Goal: Transaction & Acquisition: Purchase product/service

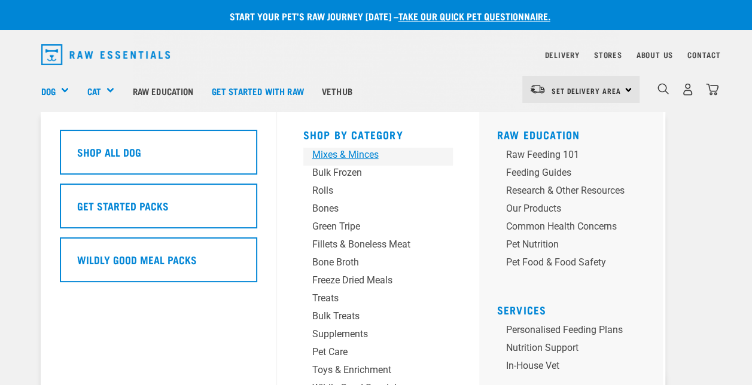
click at [330, 157] on div "Mixes & Minces" at bounding box center [368, 155] width 112 height 14
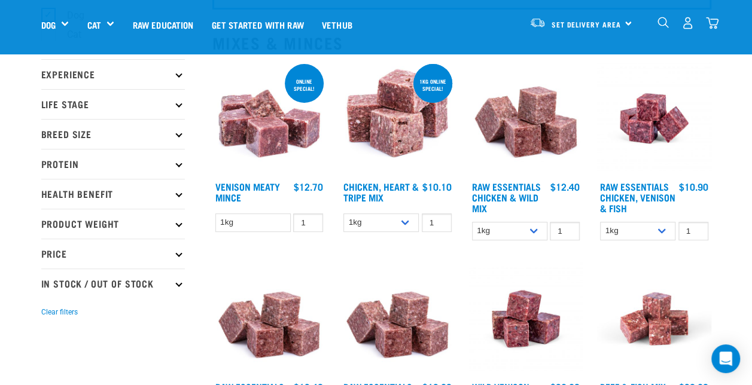
scroll to position [118, 0]
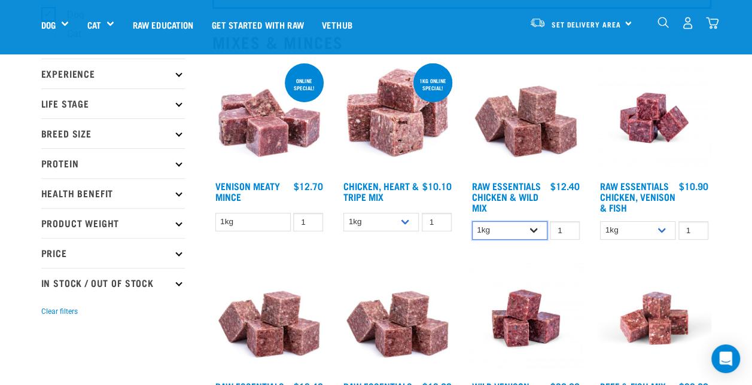
click at [515, 227] on select "1kg 3kg Bulk (20kg)" at bounding box center [509, 230] width 75 height 19
select select "709"
click at [472, 221] on select "1kg 3kg Bulk (20kg)" at bounding box center [509, 230] width 75 height 19
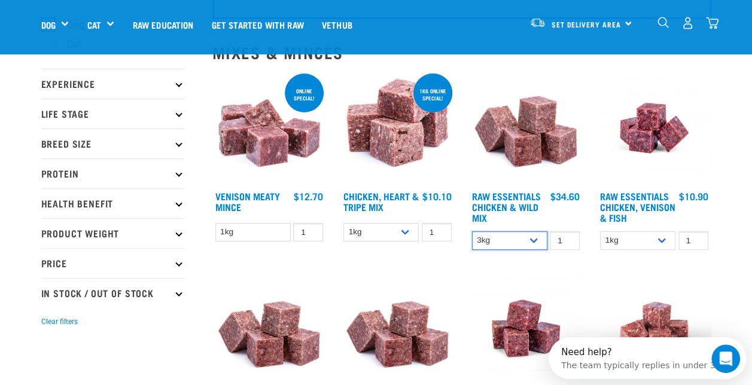
scroll to position [106, 0]
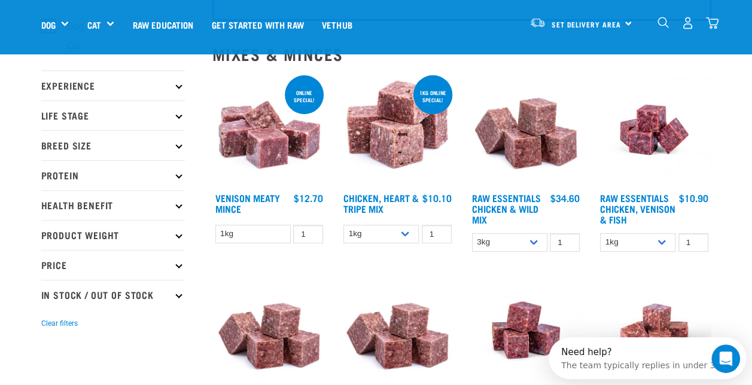
click at [523, 169] on img at bounding box center [526, 130] width 114 height 114
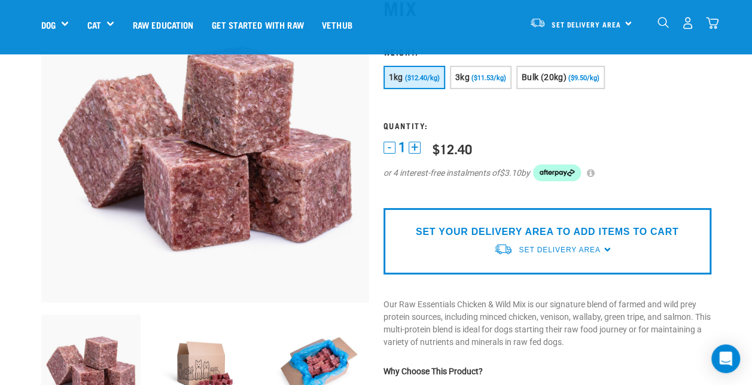
scroll to position [115, 0]
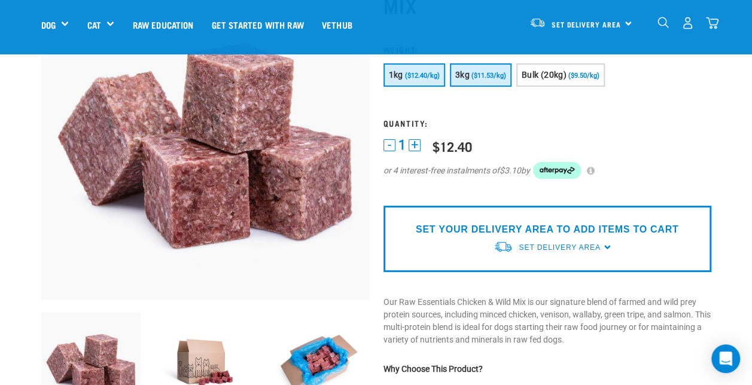
click at [482, 82] on button "3kg ($11.53/kg)" at bounding box center [481, 74] width 62 height 23
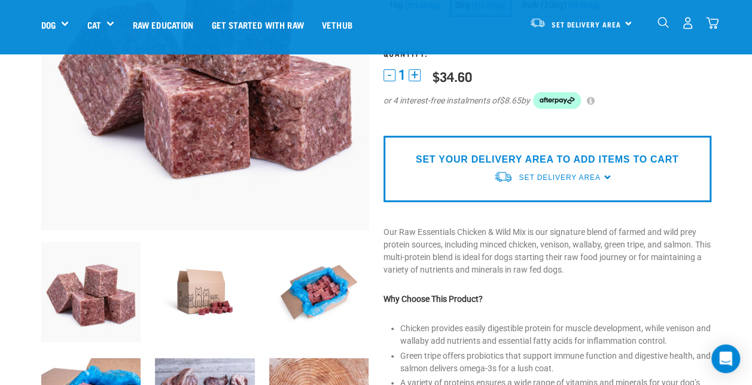
scroll to position [188, 0]
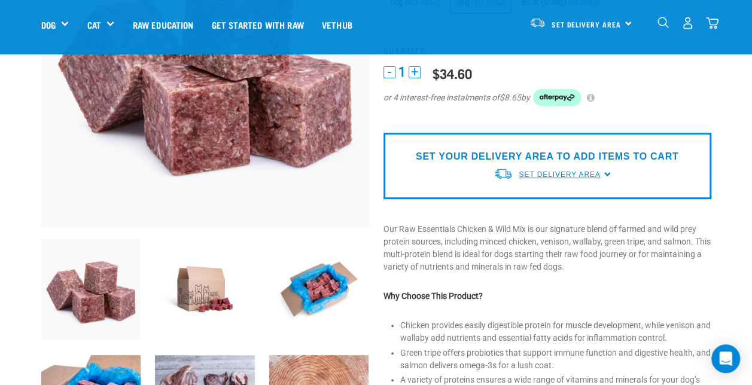
click at [530, 171] on span "Set Delivery Area" at bounding box center [559, 175] width 81 height 8
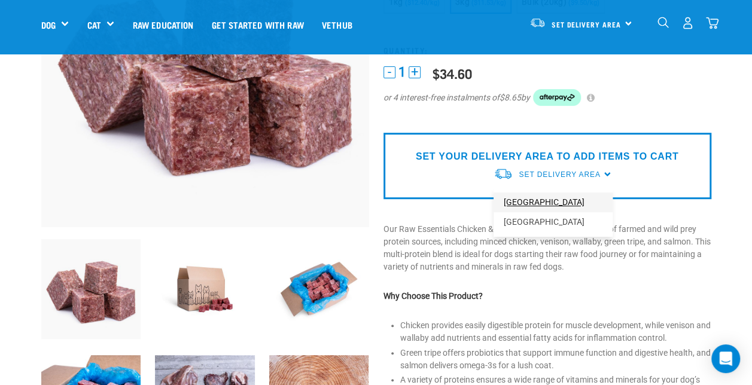
click at [502, 206] on link "[GEOGRAPHIC_DATA]" at bounding box center [553, 203] width 119 height 20
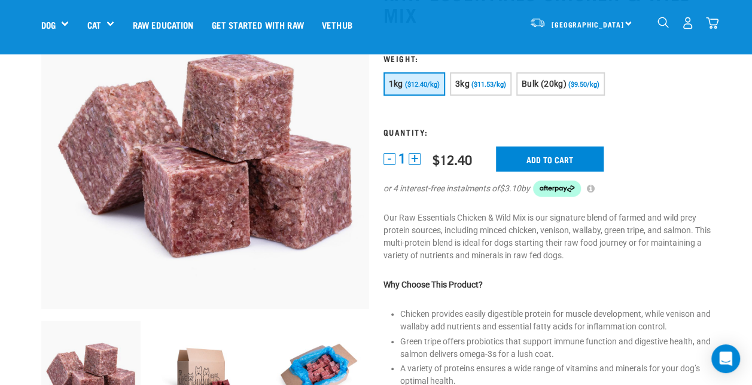
scroll to position [105, 0]
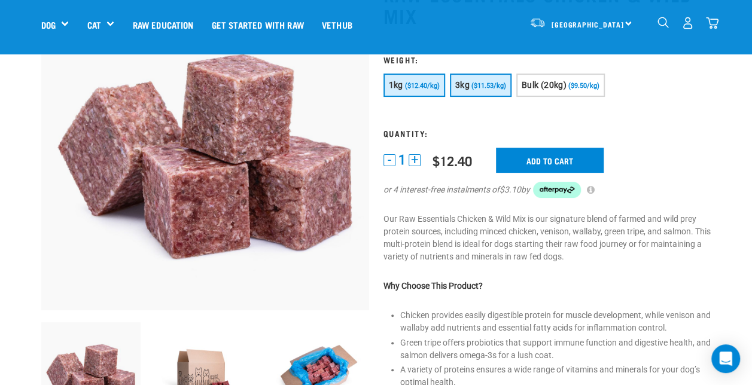
click at [474, 87] on span "($11.53/kg)" at bounding box center [489, 86] width 35 height 8
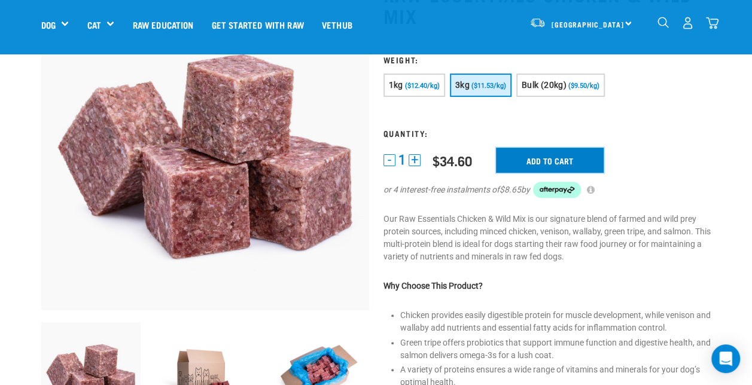
click at [518, 158] on input "Add to cart" at bounding box center [550, 160] width 108 height 25
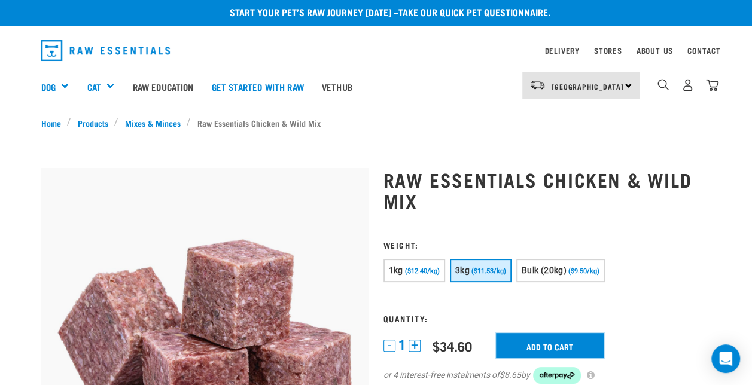
scroll to position [2, 0]
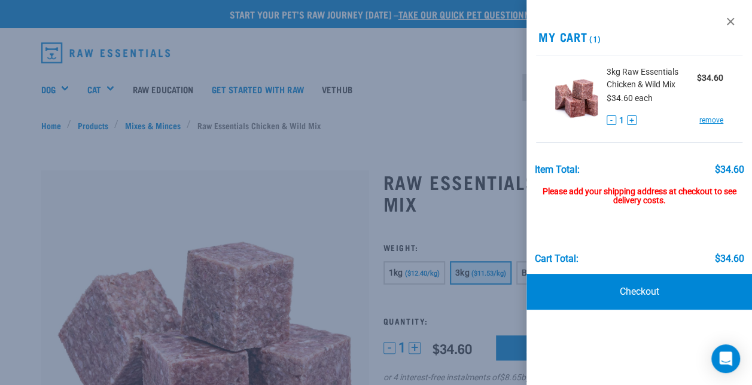
click at [178, 162] on div at bounding box center [376, 192] width 752 height 385
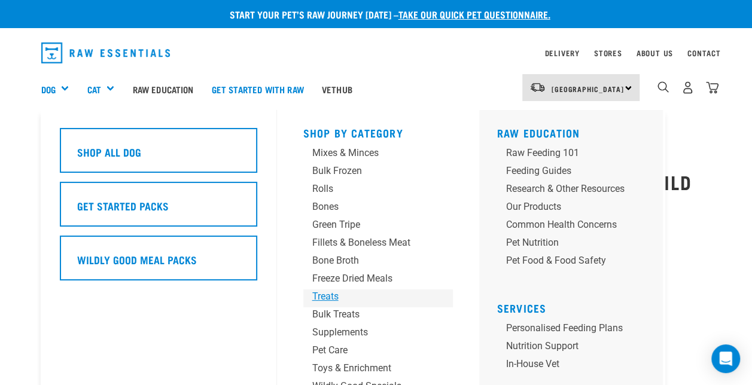
click at [317, 292] on div "Treats" at bounding box center [368, 297] width 112 height 14
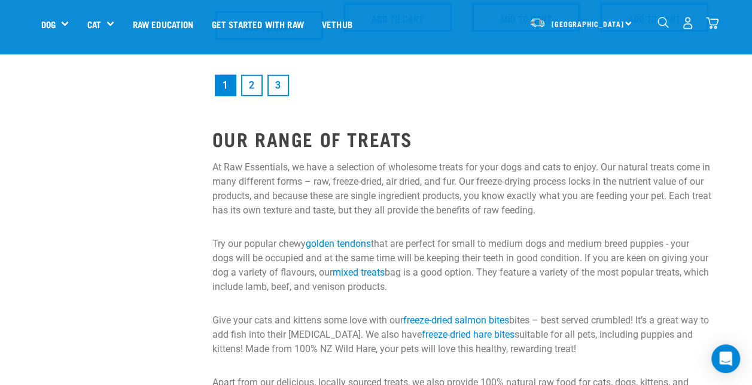
scroll to position [1739, 0]
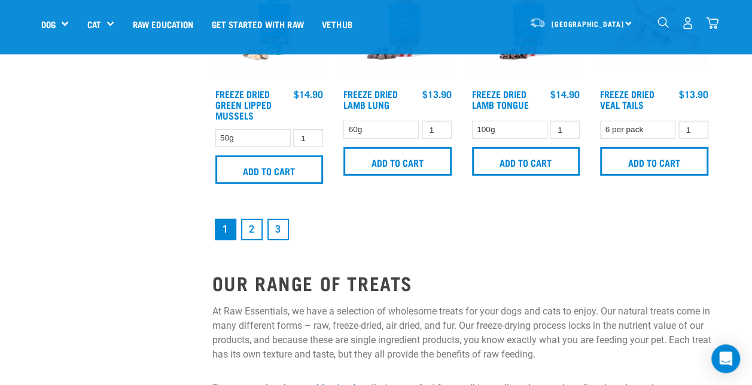
click at [251, 229] on link "2" at bounding box center [252, 230] width 22 height 22
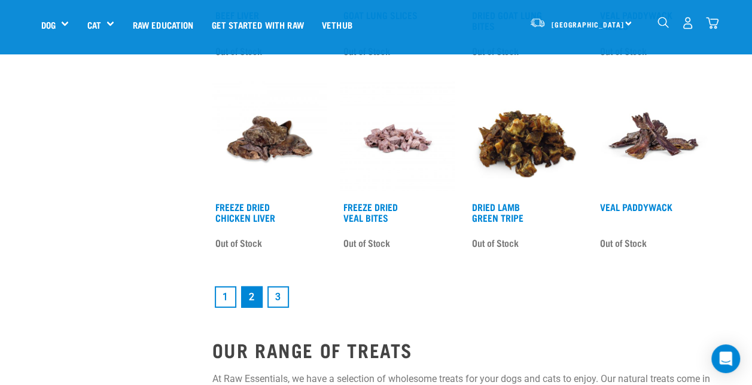
scroll to position [1693, 0]
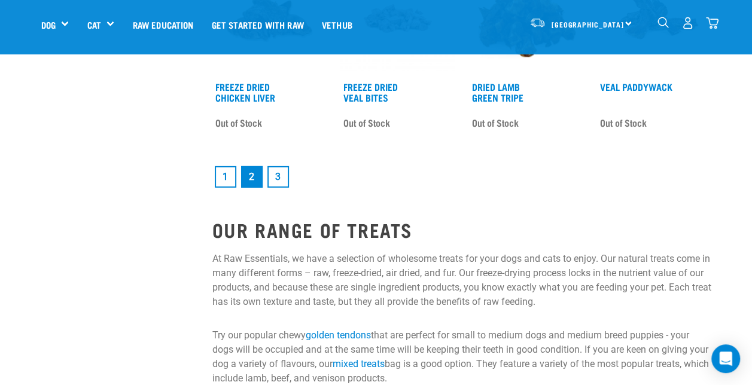
click at [226, 180] on link "1" at bounding box center [226, 177] width 22 height 22
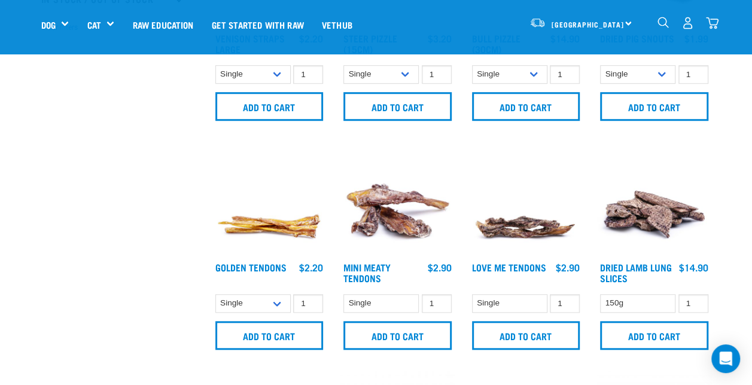
scroll to position [403, 0]
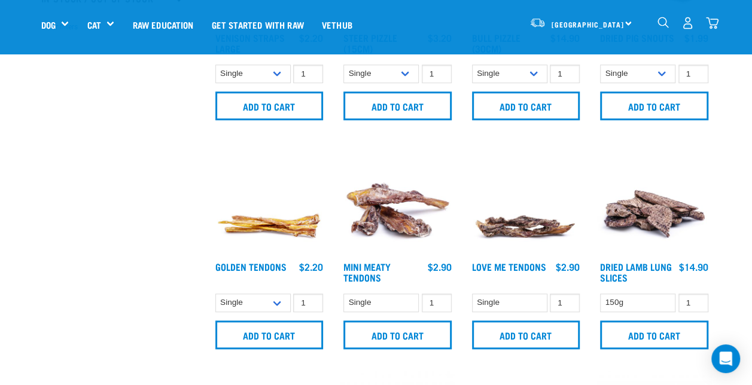
click at [295, 248] on img at bounding box center [269, 199] width 114 height 114
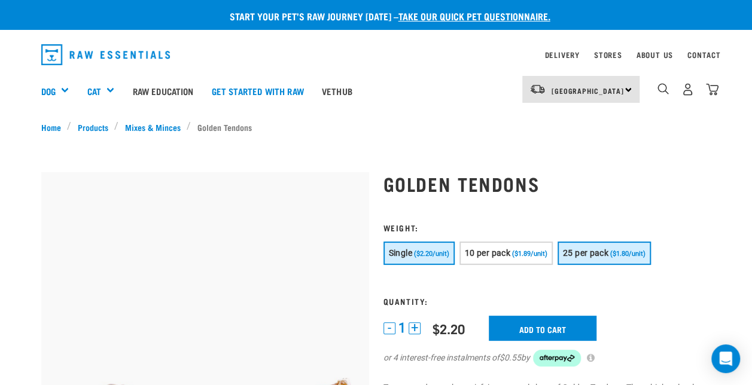
click at [605, 248] on span "25 per pack" at bounding box center [585, 253] width 45 height 10
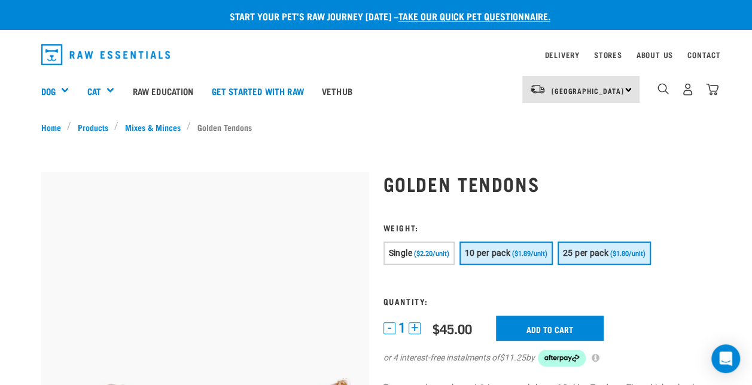
click at [527, 246] on button "10 per pack ($1.89/unit)" at bounding box center [506, 253] width 93 height 23
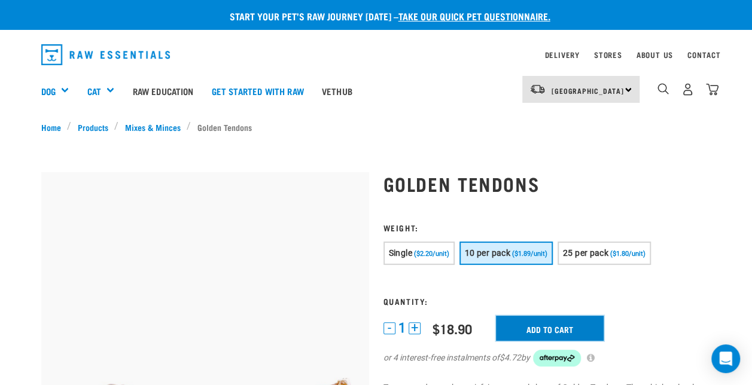
click at [528, 329] on input "Add to cart" at bounding box center [550, 328] width 108 height 25
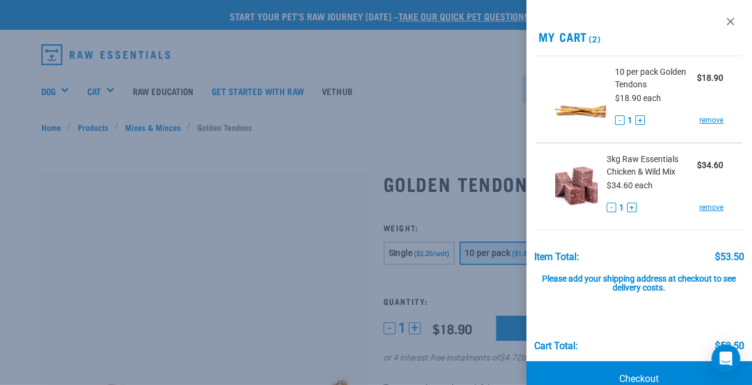
click at [290, 154] on div at bounding box center [376, 192] width 752 height 385
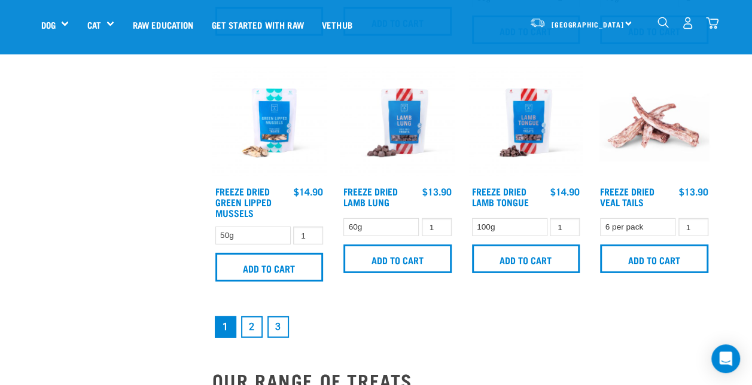
scroll to position [1698, 0]
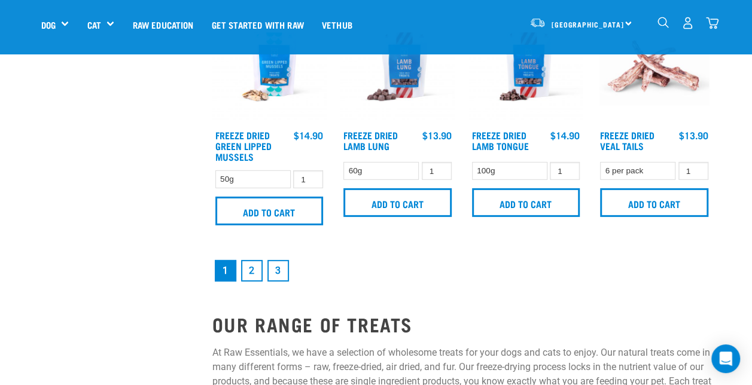
click at [260, 276] on link "2" at bounding box center [252, 271] width 22 height 22
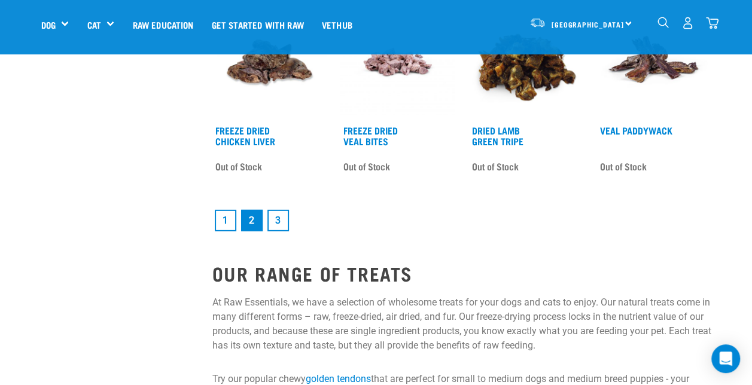
scroll to position [1661, 0]
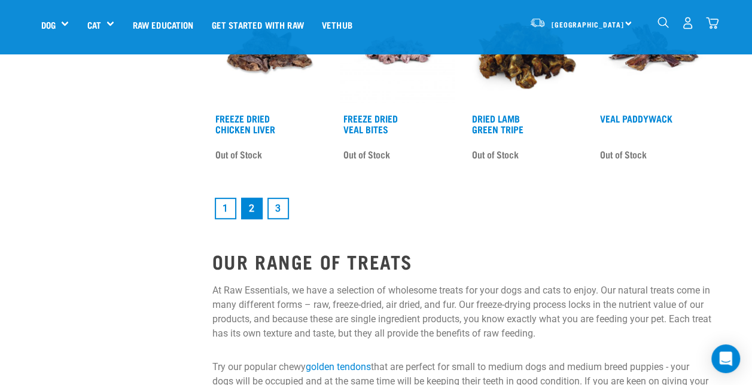
click at [282, 206] on link "3" at bounding box center [279, 209] width 22 height 22
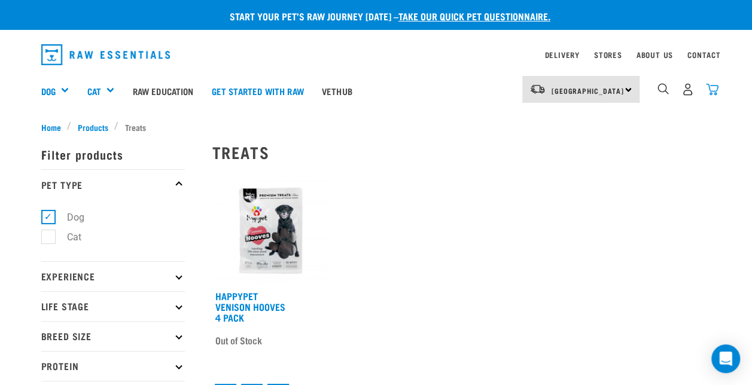
click at [708, 89] on img "dropdown navigation" at bounding box center [712, 89] width 13 height 13
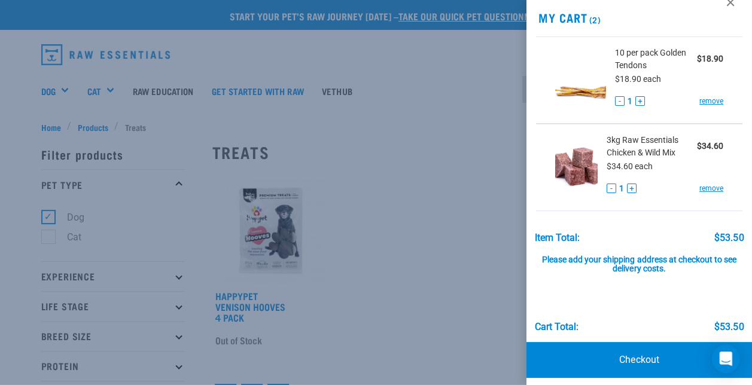
scroll to position [25, 0]
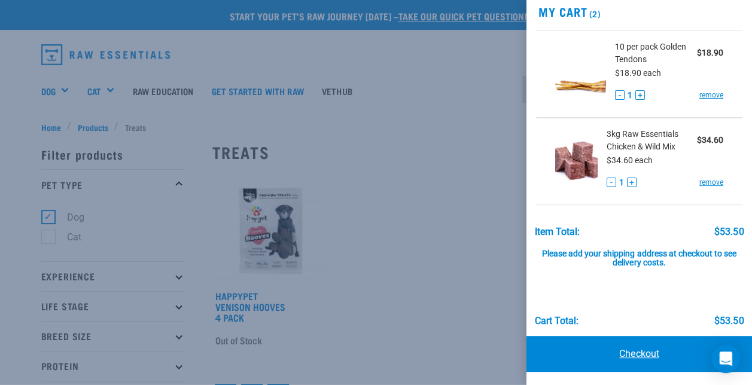
click at [610, 349] on link "Checkout" at bounding box center [640, 354] width 226 height 36
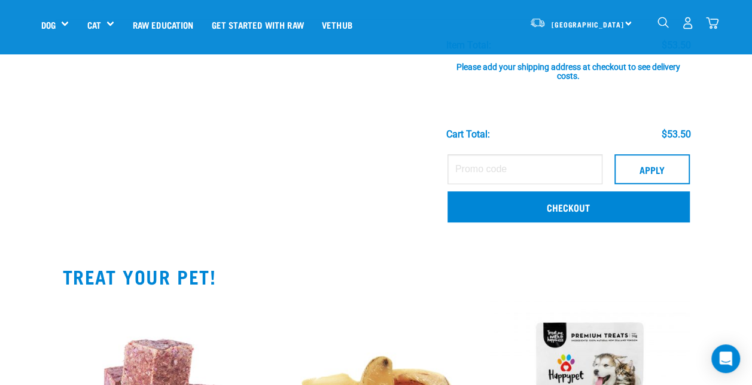
scroll to position [250, 0]
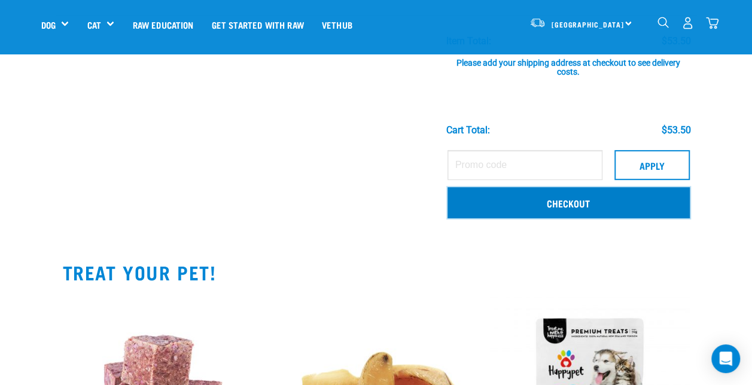
click at [476, 208] on link "Checkout" at bounding box center [569, 202] width 242 height 31
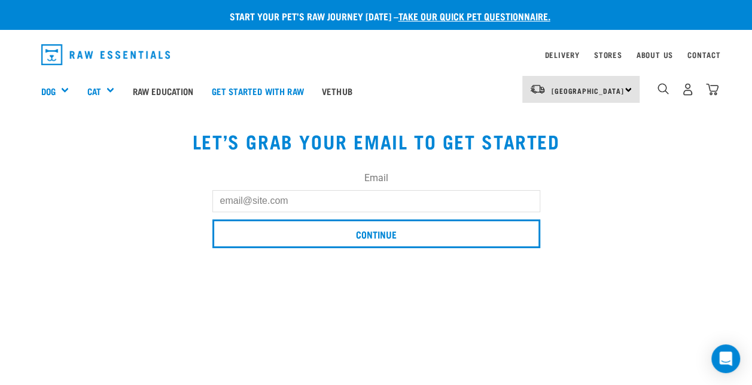
click at [323, 202] on input "Email" at bounding box center [376, 201] width 328 height 22
type input "[EMAIL_ADDRESS][DOMAIN_NAME]"
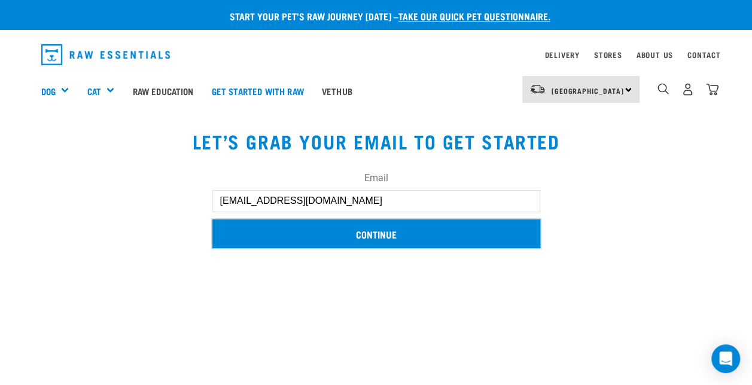
click at [247, 240] on input "Continue" at bounding box center [376, 234] width 328 height 29
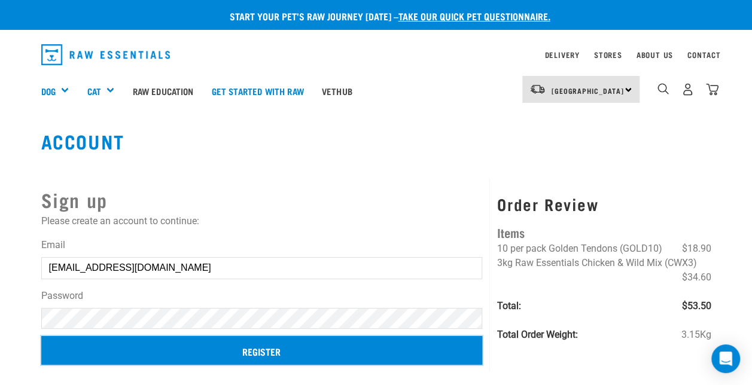
click at [407, 355] on input "Register" at bounding box center [262, 350] width 442 height 29
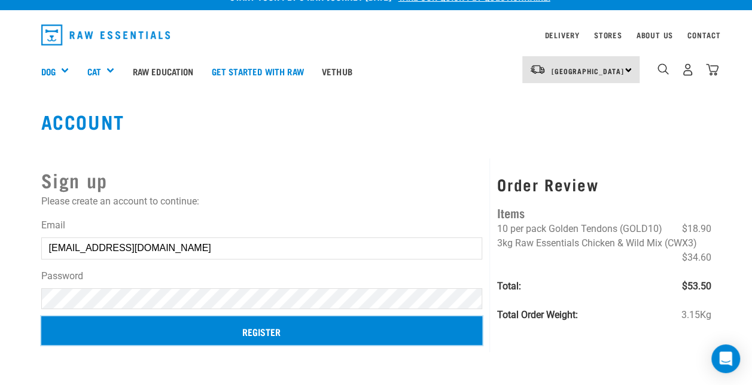
scroll to position [20, 0]
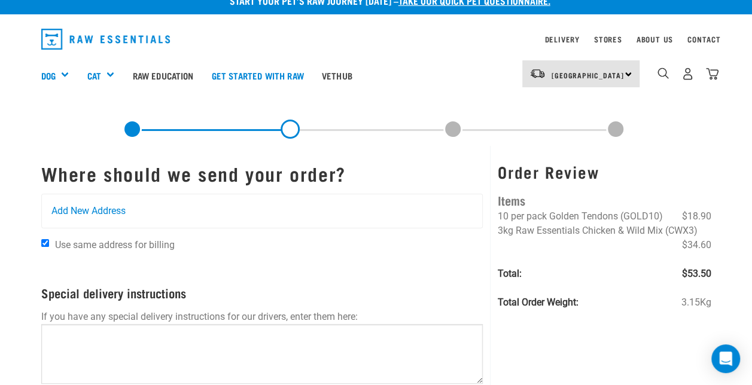
scroll to position [14, 0]
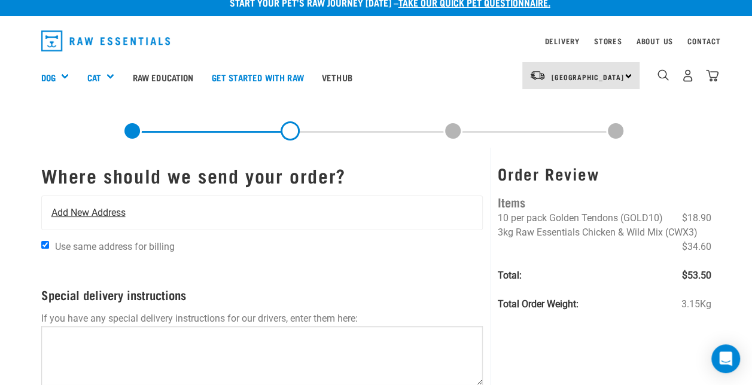
click at [100, 205] on div "Add New Address" at bounding box center [262, 213] width 441 height 34
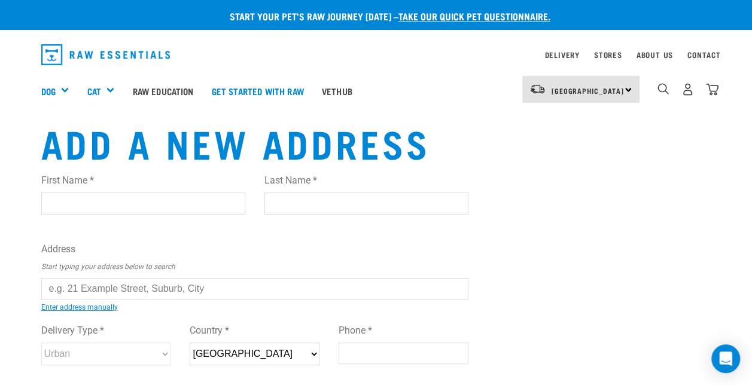
click at [111, 196] on input "First Name *" at bounding box center [143, 204] width 204 height 22
type input "Samantha"
click at [286, 200] on input "Last Name *" at bounding box center [367, 204] width 204 height 22
type input "Jordan"
click at [218, 293] on input "text" at bounding box center [255, 289] width 428 height 22
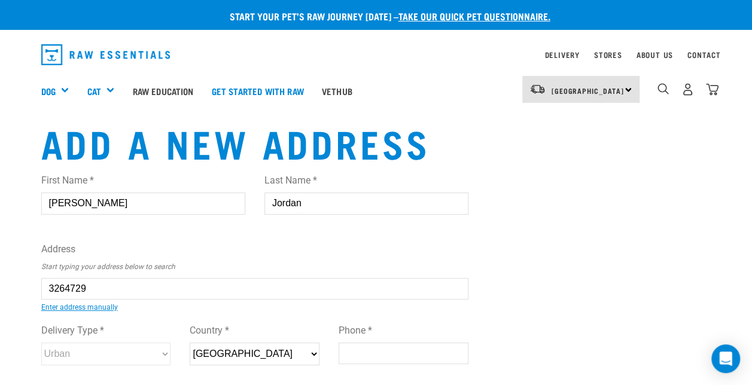
type input "1 Barton Road, Heretaunga, Upper Hutt 5018"
type input "[STREET_ADDRESS][PERSON_NAME]"
type input "Heretaunga"
type input "[GEOGRAPHIC_DATA]"
select select "WGN"
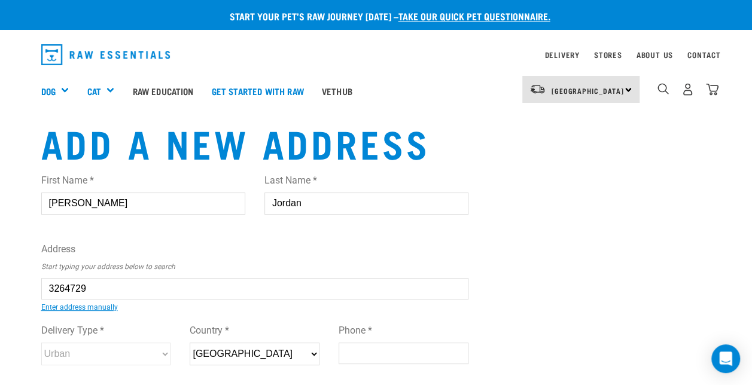
type input "5018"
select select "Urban"
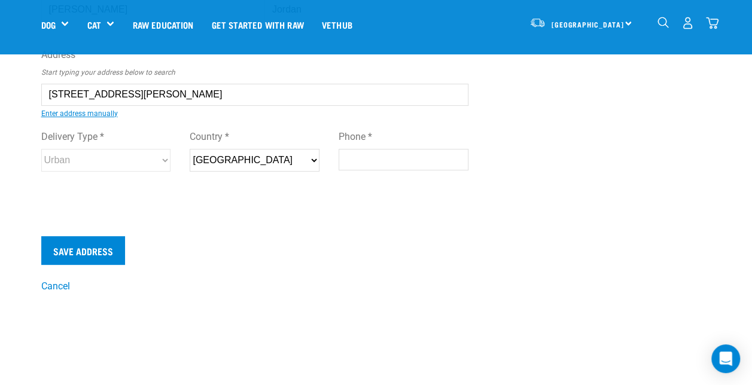
scroll to position [122, 0]
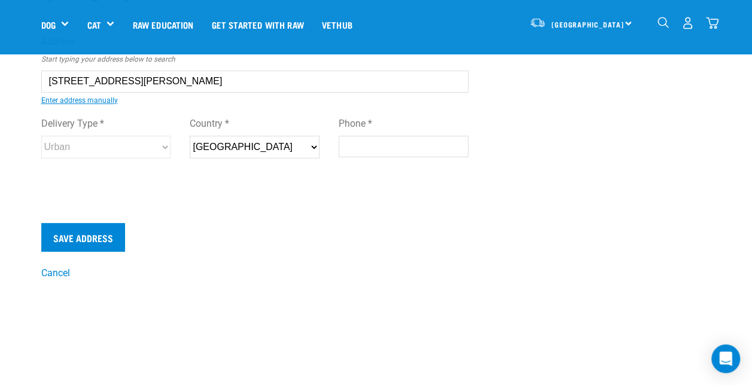
type input "1 Barton Road, Heretaunga, Upper Hutt 5018"
click at [358, 145] on input "Phone *" at bounding box center [404, 147] width 130 height 22
type input "0279529366"
click at [326, 196] on div "First Name * Samantha Last Name * Jordan Address Start typing your address belo…" at bounding box center [255, 83] width 447 height 252
click at [60, 240] on input "Save Address" at bounding box center [83, 237] width 84 height 29
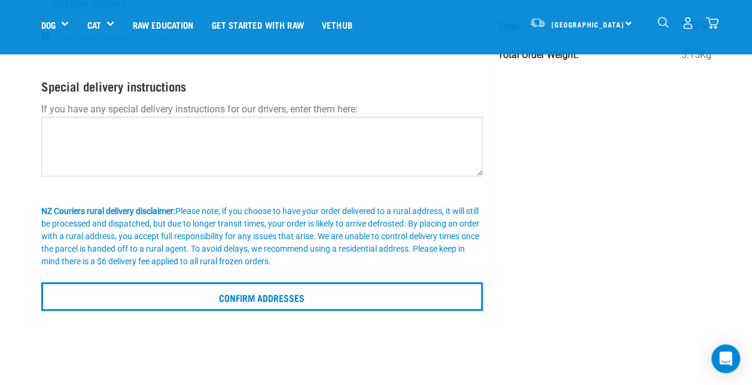
scroll to position [178, 0]
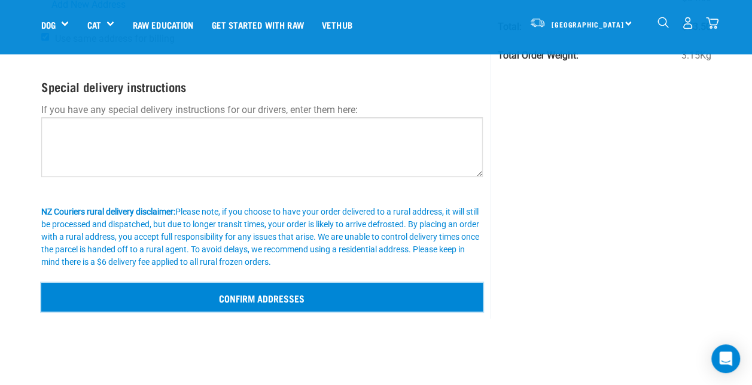
click at [211, 288] on input "Confirm addresses" at bounding box center [262, 297] width 442 height 29
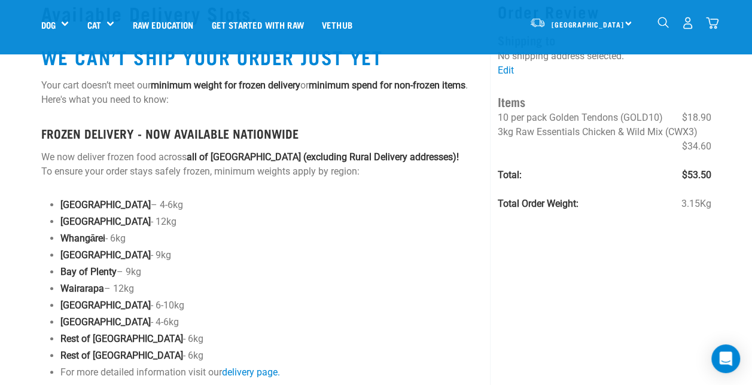
scroll to position [44, 0]
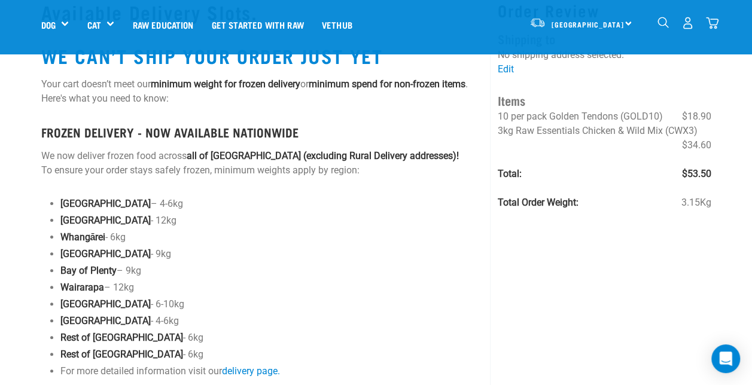
click at [709, 25] on img "dropdown navigation" at bounding box center [712, 23] width 13 height 13
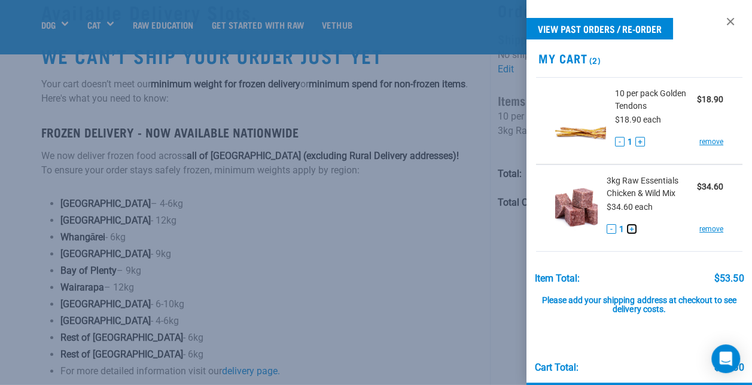
click at [627, 224] on button "+" at bounding box center [632, 229] width 10 height 10
click at [472, 311] on div at bounding box center [376, 192] width 752 height 385
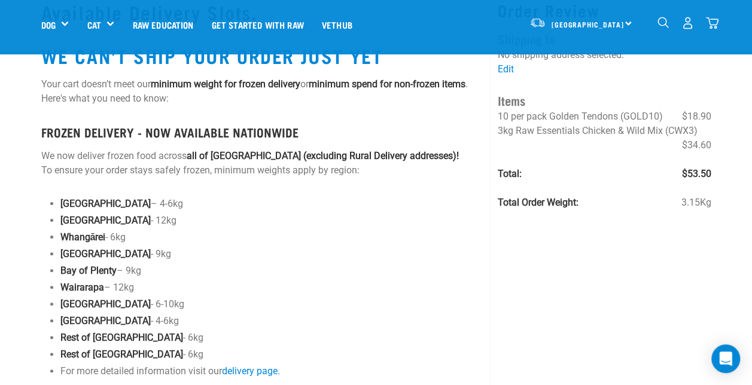
scroll to position [0, 0]
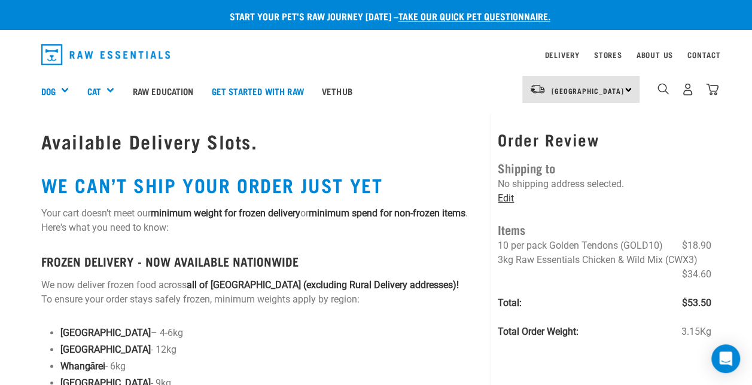
click at [508, 200] on link "Edit" at bounding box center [506, 198] width 16 height 11
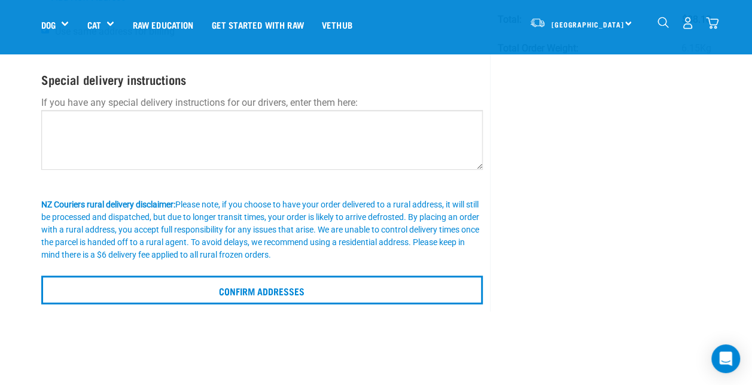
scroll to position [210, 0]
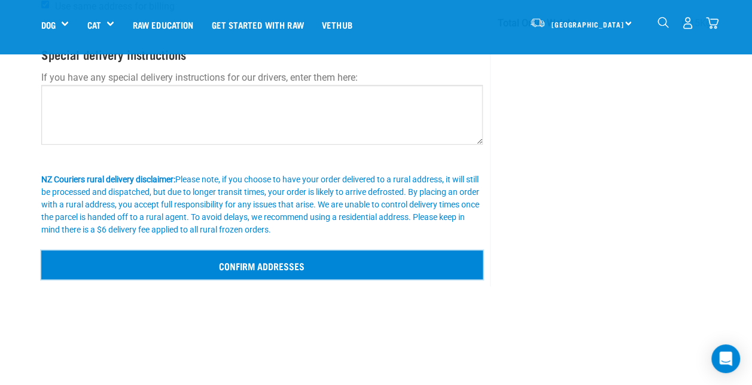
click at [359, 272] on input "Confirm addresses" at bounding box center [262, 265] width 442 height 29
